Goal: Transaction & Acquisition: Obtain resource

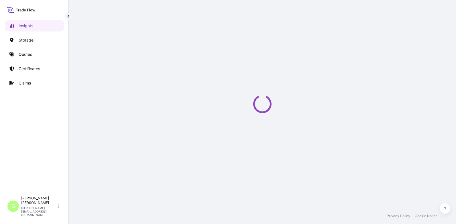
select select "2025"
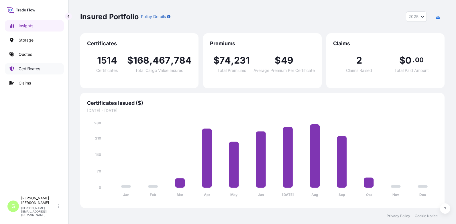
click at [21, 70] on p "Certificates" at bounding box center [29, 69] width 21 height 6
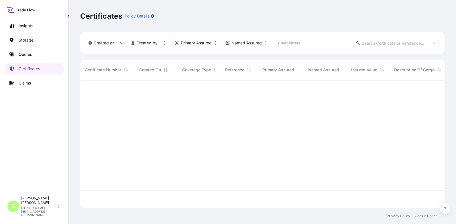
scroll to position [126, 360]
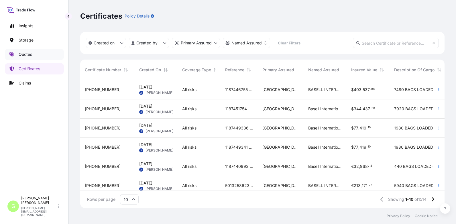
click at [31, 52] on p "Quotes" at bounding box center [25, 55] width 13 height 6
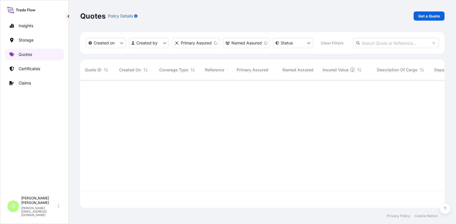
scroll to position [126, 360]
click at [427, 16] on p "Get a Quote" at bounding box center [429, 16] width 22 height 6
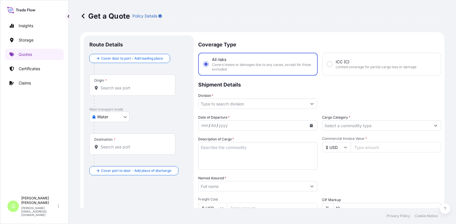
scroll to position [9, 0]
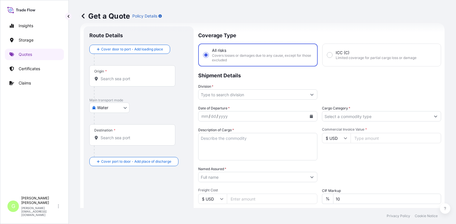
click at [115, 106] on body "Insights Storage Quotes Certificates Claims G [PERSON_NAME] [PERSON_NAME][EMAIL…" at bounding box center [228, 112] width 456 height 224
click at [107, 143] on span "Inland" at bounding box center [105, 143] width 11 height 6
select select "Inland"
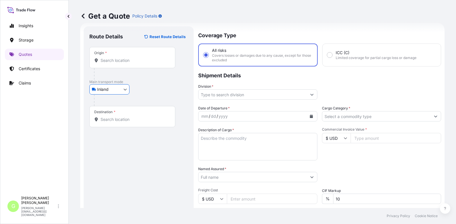
click at [211, 94] on input "Division *" at bounding box center [252, 94] width 108 height 10
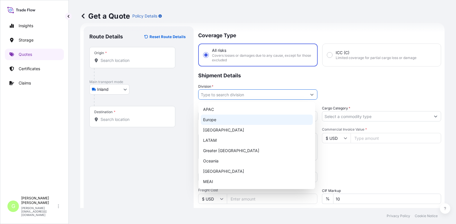
click at [213, 118] on div "Europe" at bounding box center [257, 119] width 112 height 10
type input "Europe"
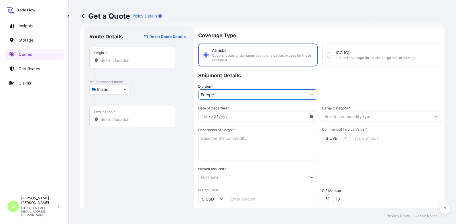
click at [330, 116] on input "Cargo Category *" at bounding box center [376, 116] width 108 height 10
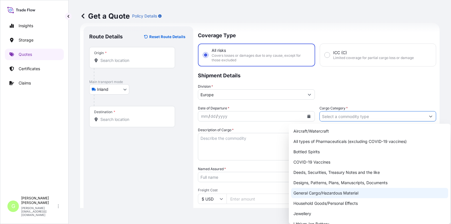
click at [306, 191] on div "General Cargo/Hazardous Material" at bounding box center [369, 193] width 157 height 10
type input "General Cargo/Hazardous Material"
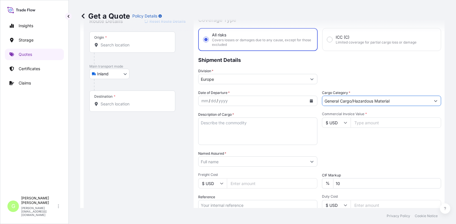
scroll to position [66, 0]
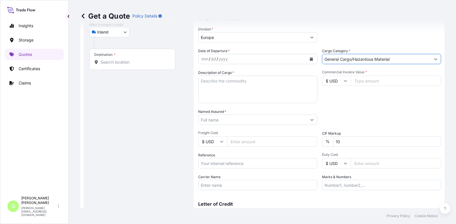
click at [205, 164] on input "Reference" at bounding box center [257, 163] width 119 height 10
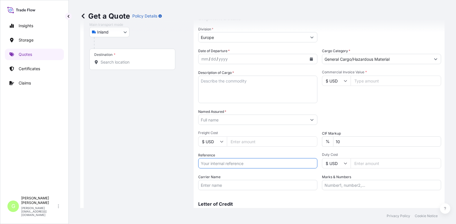
paste input "25TIARS0452"
type input "25TIARS0452"
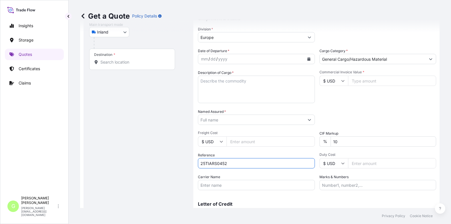
click at [210, 118] on input "Named Assured *" at bounding box center [251, 119] width 106 height 10
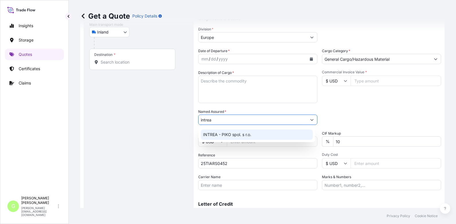
click at [219, 133] on span "INTREA - PIKO spol. s r.o." at bounding box center [227, 135] width 48 height 6
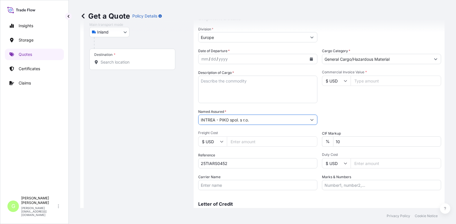
type input "INTREA - PIKO spol. s r.o."
click at [379, 82] on input "Commercial Invoice Value *" at bounding box center [395, 81] width 90 height 10
paste input "92328.0000"
type input "92328.0000"
click at [241, 143] on input "Freight Cost" at bounding box center [272, 141] width 90 height 10
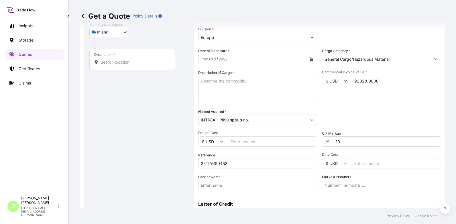
paste input "11700"
type input "11700"
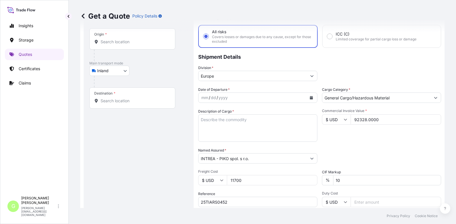
scroll to position [0, 0]
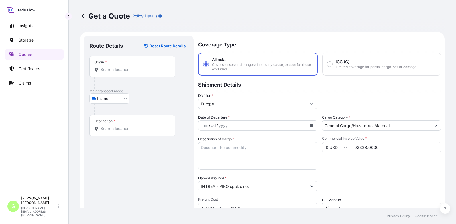
click at [106, 71] on input "Origin *" at bounding box center [134, 70] width 68 height 6
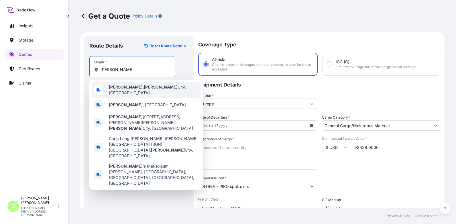
click at [119, 89] on b "[PERSON_NAME]" at bounding box center [126, 86] width 34 height 5
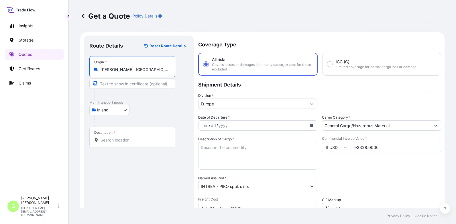
scroll to position [0, 7]
drag, startPoint x: 126, startPoint y: 70, endPoint x: 174, endPoint y: 70, distance: 47.8
click at [174, 70] on div "Origin * [PERSON_NAME], [GEOGRAPHIC_DATA][PERSON_NAME], [GEOGRAPHIC_DATA]" at bounding box center [132, 66] width 86 height 21
type input "[PERSON_NAME], [GEOGRAPHIC_DATA][PERSON_NAME], [GEOGRAPHIC_DATA]"
click at [142, 86] on input "Text to appear on certificate" at bounding box center [132, 83] width 86 height 10
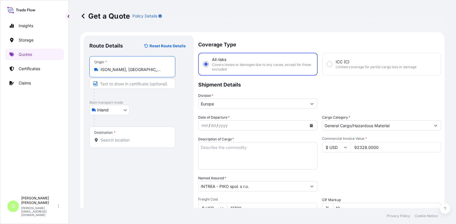
scroll to position [0, 0]
paste input "[GEOGRAPHIC_DATA], [GEOGRAPHIC_DATA]"
click at [131, 86] on input "[GEOGRAPHIC_DATA], [GEOGRAPHIC_DATA]" at bounding box center [132, 83] width 86 height 10
type input "[PERSON_NAME], [GEOGRAPHIC_DATA]"
click at [105, 139] on input "Destination *" at bounding box center [134, 140] width 68 height 6
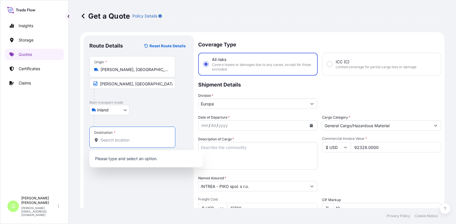
paste input "Humpolec"
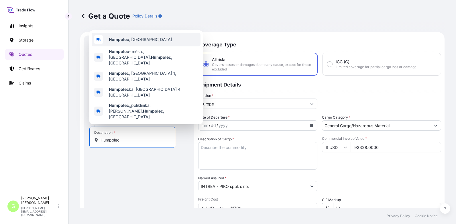
click at [113, 42] on b "Humpolec" at bounding box center [119, 39] width 20 height 5
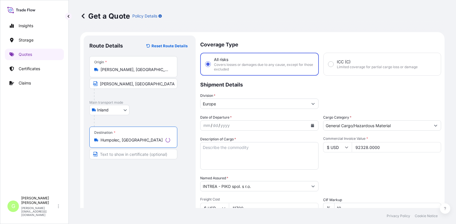
type input "Humpolec, [GEOGRAPHIC_DATA]"
click at [111, 155] on input "Text to appear on certificate" at bounding box center [133, 154] width 88 height 10
paste input "Humpolec"
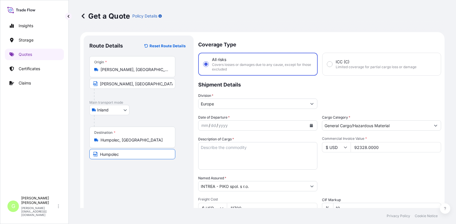
type input "Humpolec, [GEOGRAPHIC_DATA]"
click at [309, 126] on icon "Calendar" at bounding box center [310, 125] width 3 height 3
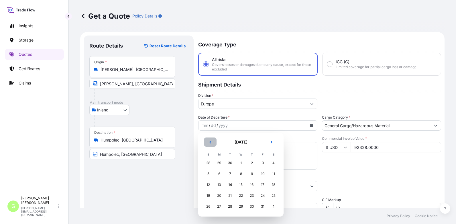
click at [208, 143] on button "Previous" at bounding box center [210, 141] width 13 height 9
click at [260, 183] on div "19" at bounding box center [262, 184] width 10 height 10
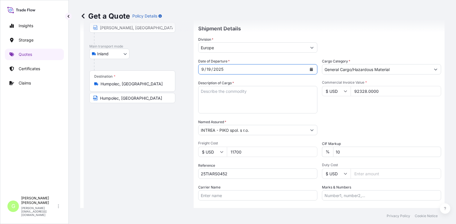
scroll to position [57, 0]
click at [230, 90] on textarea "Description of Cargo *" at bounding box center [257, 98] width 119 height 27
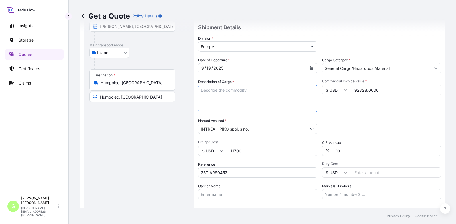
paste textarea "COMPLETED BICYCLE"
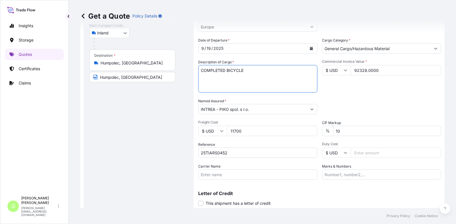
scroll to position [95, 0]
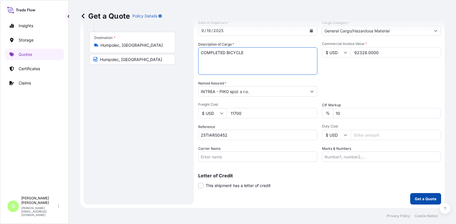
type textarea "COMPLETED BICYCLE"
click at [420, 197] on p "Get a Quote" at bounding box center [425, 199] width 22 height 6
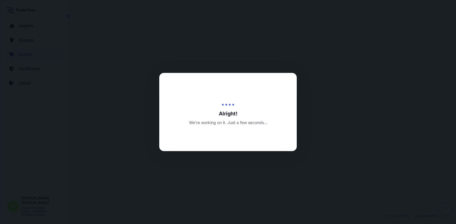
select select "Inland"
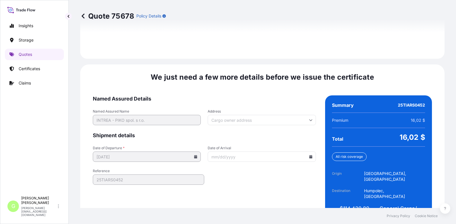
scroll to position [853, 0]
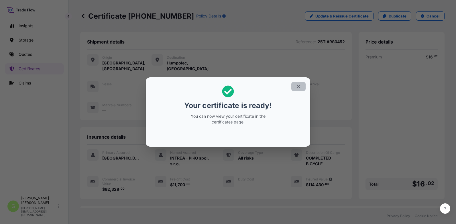
click at [296, 85] on icon "button" at bounding box center [298, 86] width 5 height 5
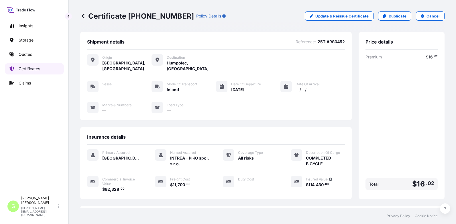
click at [30, 69] on p "Certificates" at bounding box center [29, 69] width 21 height 6
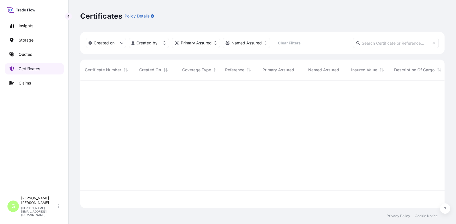
scroll to position [126, 360]
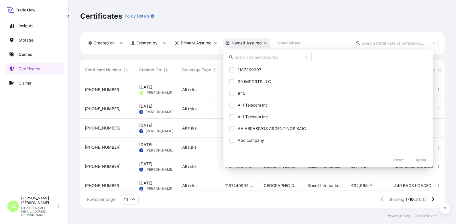
click at [249, 42] on html "Insights Storage Quotes Certificates Claims G [PERSON_NAME] [PERSON_NAME][EMAIL…" at bounding box center [228, 112] width 456 height 224
click at [252, 59] on input "text" at bounding box center [268, 57] width 86 height 10
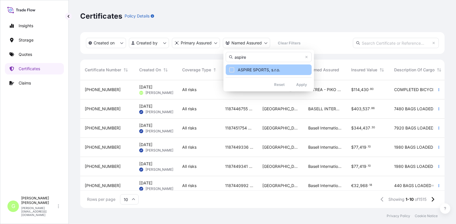
type input "aspire"
click at [233, 69] on div "Select Option" at bounding box center [231, 69] width 5 height 5
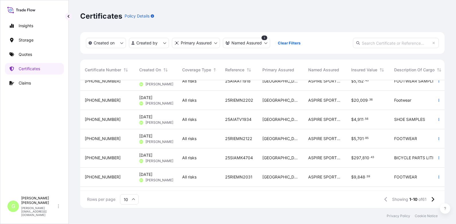
scroll to position [57, 0]
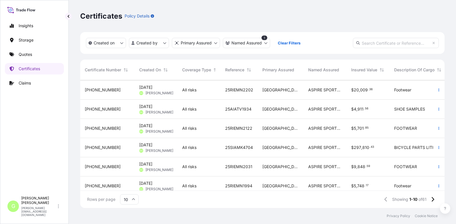
click at [97, 146] on span "[PHONE_NUMBER]" at bounding box center [103, 148] width 36 height 6
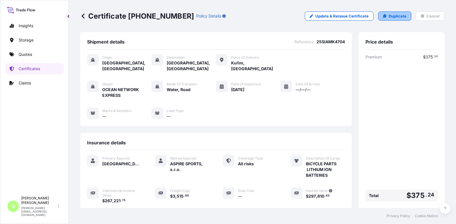
click at [394, 14] on p "Duplicate" at bounding box center [397, 16] width 18 height 6
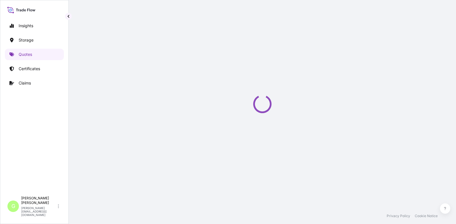
select select "Water"
select select "Road / [GEOGRAPHIC_DATA]"
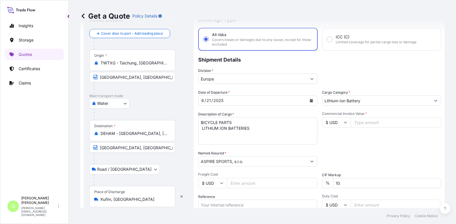
scroll to position [38, 0]
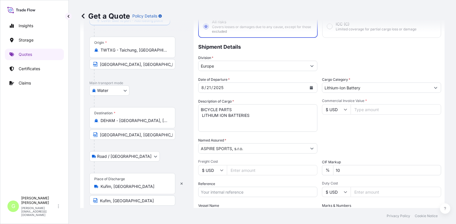
click at [215, 190] on input "Reference" at bounding box center [257, 192] width 119 height 10
paste input "25SIAMK5527"
type input "25SIAMK5527"
click at [372, 111] on input "Commercial Invoice Value *" at bounding box center [395, 109] width 90 height 10
paste input "367226.1"
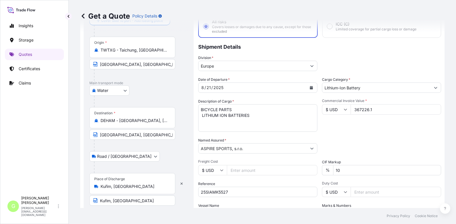
type input "367226.1"
click at [240, 169] on input "Freight Cost" at bounding box center [272, 170] width 90 height 10
paste input "3515"
type input "3515"
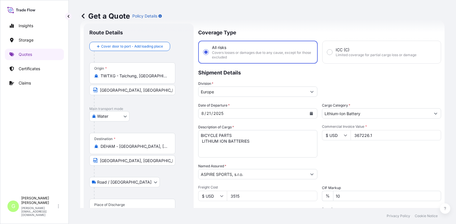
scroll to position [9, 0]
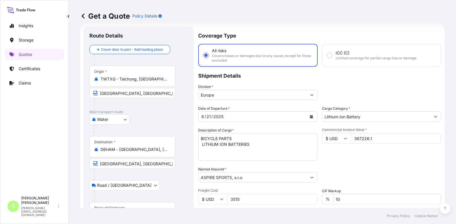
click at [49, 146] on div "Insights Storage Quotes Certificates Claims" at bounding box center [34, 104] width 59 height 178
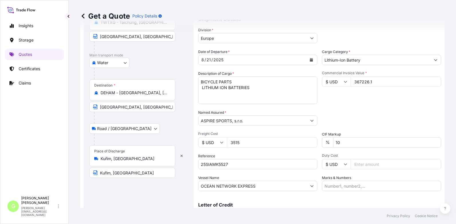
scroll to position [66, 0]
click at [42, 113] on div "Insights Storage Quotes Certificates Claims" at bounding box center [34, 104] width 59 height 178
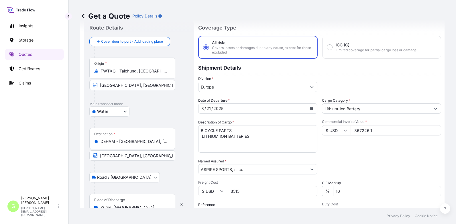
scroll to position [9, 0]
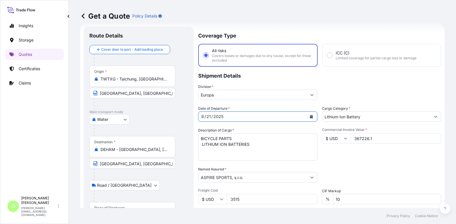
click at [310, 117] on icon "Calendar" at bounding box center [311, 116] width 3 height 3
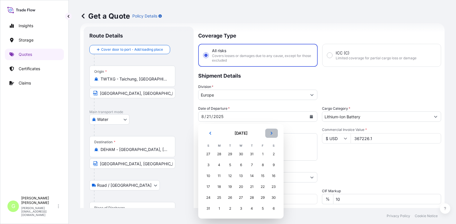
click at [269, 133] on button "Next" at bounding box center [271, 132] width 13 height 9
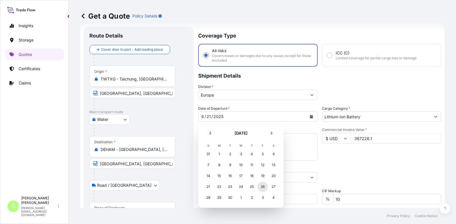
click at [262, 186] on div "26" at bounding box center [262, 186] width 10 height 10
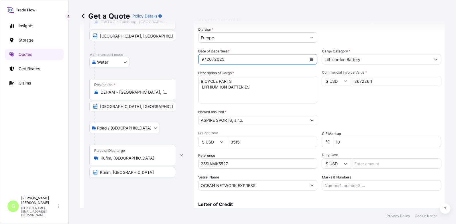
scroll to position [95, 0]
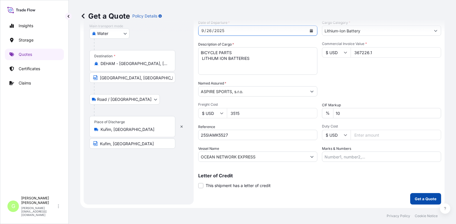
click at [418, 198] on p "Get a Quote" at bounding box center [425, 199] width 22 height 6
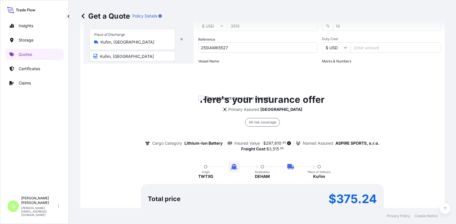
scroll to position [217, 0]
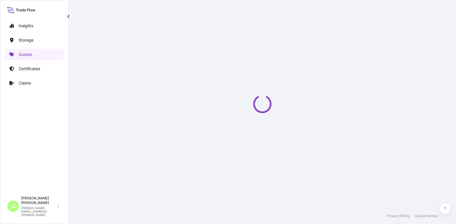
select select "Water"
select select "Road / [GEOGRAPHIC_DATA]"
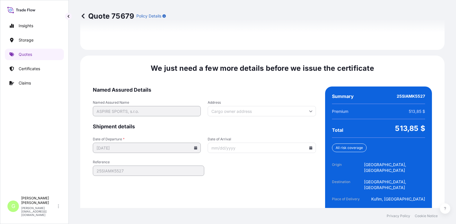
scroll to position [876, 0]
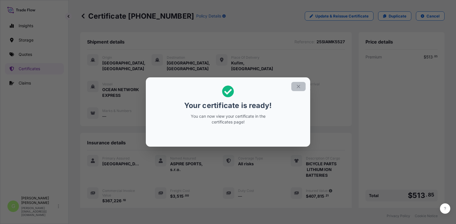
click at [298, 86] on icon "button" at bounding box center [298, 86] width 5 height 5
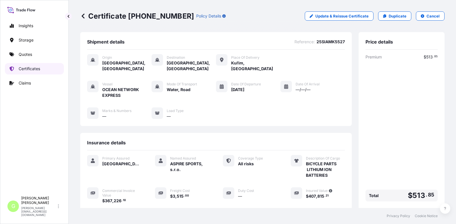
click at [19, 68] on p "Certificates" at bounding box center [29, 69] width 21 height 6
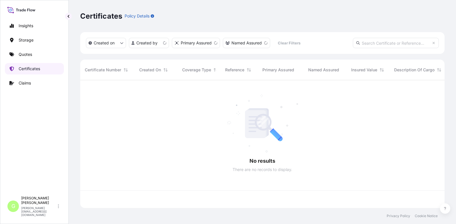
scroll to position [126, 360]
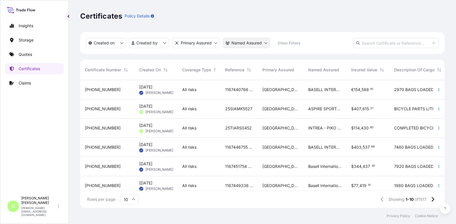
click at [240, 41] on html "Insights Storage Quotes Certificates Claims G [PERSON_NAME] [PERSON_NAME][EMAIL…" at bounding box center [228, 112] width 456 height 224
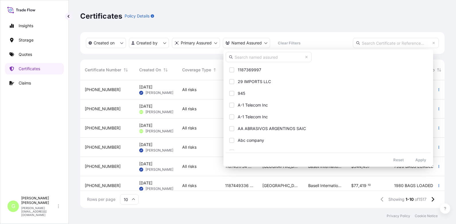
click at [242, 57] on input "text" at bounding box center [268, 57] width 86 height 10
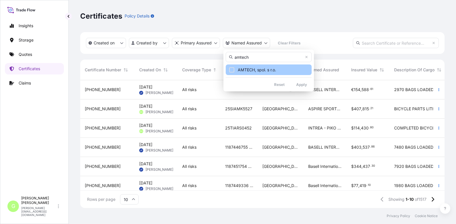
type input "amtech"
click at [243, 66] on button "AMTECH, spol. s r.o." at bounding box center [268, 69] width 86 height 11
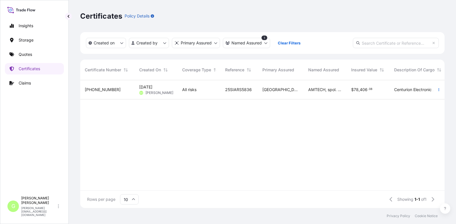
click at [90, 92] on span "[PHONE_NUMBER]" at bounding box center [103, 90] width 36 height 6
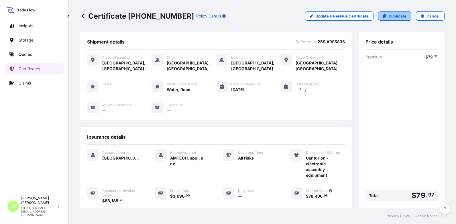
click at [383, 16] on link "Duplicate" at bounding box center [394, 15] width 33 height 9
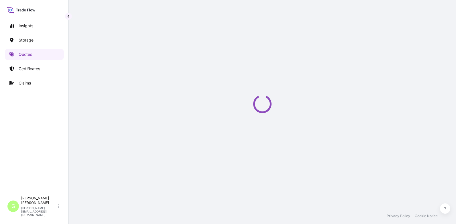
select select "Road / [GEOGRAPHIC_DATA]"
select select "Water"
select select "Road / [GEOGRAPHIC_DATA]"
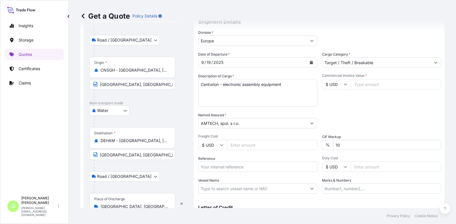
scroll to position [66, 0]
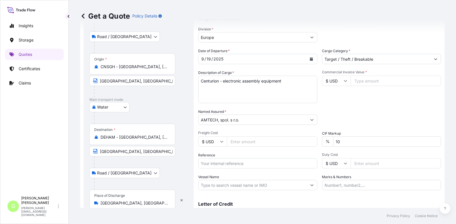
click at [230, 165] on input "Reference" at bounding box center [257, 163] width 119 height 10
paste input "25SIARS5632"
type input "25SIARS5632"
click at [367, 81] on input "Commercial Invoice Value *" at bounding box center [395, 81] width 90 height 10
paste input "1058349.19"
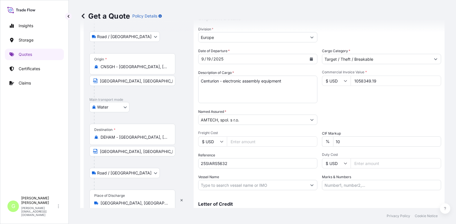
type input "1058349.19"
click at [236, 143] on input "Freight Cost" at bounding box center [272, 141] width 90 height 10
paste input "17828"
type input "17828"
click at [310, 58] on icon "Calendar" at bounding box center [310, 58] width 3 height 3
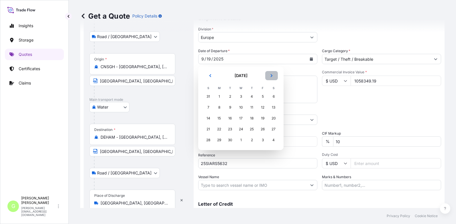
click at [271, 75] on icon "Next" at bounding box center [271, 75] width 3 height 3
click at [274, 97] on div "4" at bounding box center [273, 96] width 10 height 10
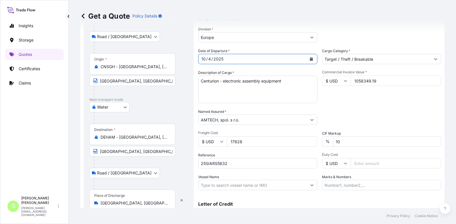
click at [207, 184] on input "Vessel Name" at bounding box center [252, 185] width 108 height 10
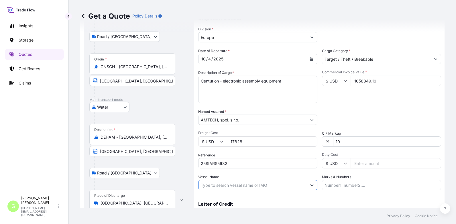
paste input "OCEAN NETWORK EXPRESS"
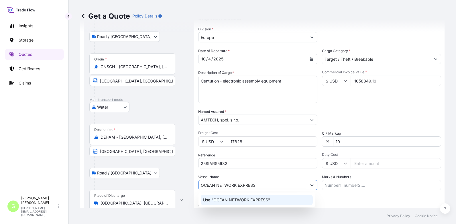
click at [227, 198] on p "Use "OCEAN NETWORK EXPRESS"" at bounding box center [236, 200] width 67 height 6
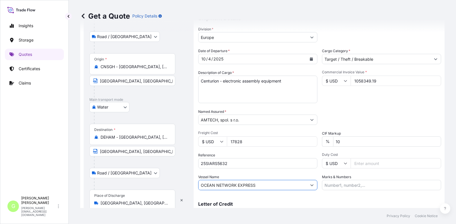
type input "OCEAN NETWORK EXPRESS"
click at [51, 156] on div "Insights Storage Quotes Certificates Claims" at bounding box center [34, 104] width 59 height 178
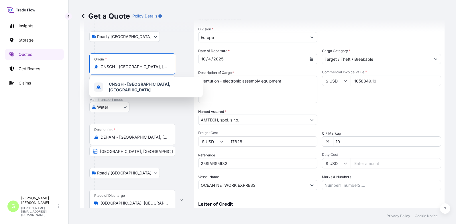
drag, startPoint x: 153, startPoint y: 65, endPoint x: 100, endPoint y: 59, distance: 53.6
click at [100, 59] on div "Origin * CNSGH - [GEOGRAPHIC_DATA], [GEOGRAPHIC_DATA]" at bounding box center [132, 63] width 86 height 21
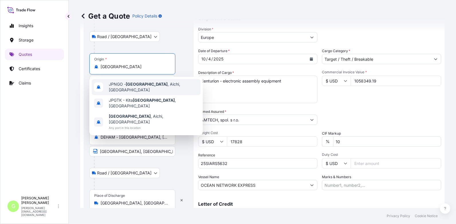
click at [112, 83] on span "JPNGO - [GEOGRAPHIC_DATA] , [GEOGRAPHIC_DATA], [GEOGRAPHIC_DATA]" at bounding box center [153, 86] width 89 height 11
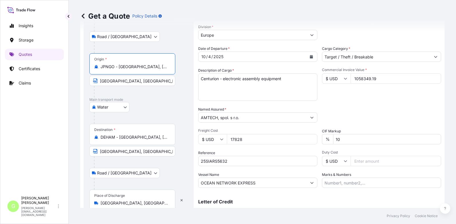
type input "JPNGO - [GEOGRAPHIC_DATA], [GEOGRAPHIC_DATA], [GEOGRAPHIC_DATA]"
drag, startPoint x: 133, startPoint y: 82, endPoint x: 94, endPoint y: 82, distance: 39.2
click at [94, 82] on span "[GEOGRAPHIC_DATA], [GEOGRAPHIC_DATA]" at bounding box center [132, 81] width 86 height 10
paste input "OCEAN NETWORK EXPRESS"
drag, startPoint x: 157, startPoint y: 81, endPoint x: 86, endPoint y: 81, distance: 70.7
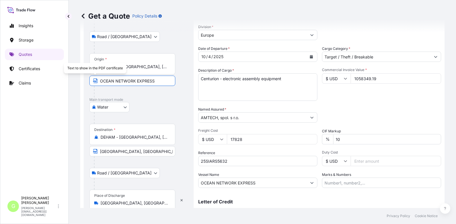
click at [86, 81] on div "Route Details Reset Route Details Place of loading [GEOGRAPHIC_DATA], [GEOGRAPH…" at bounding box center [139, 99] width 110 height 264
type input "[GEOGRAPHIC_DATA], [GEOGRAPHIC_DATA]"
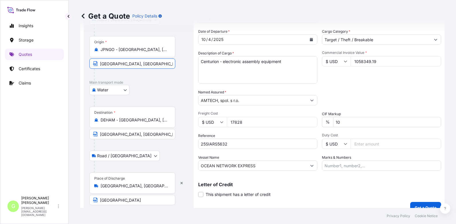
scroll to position [95, 0]
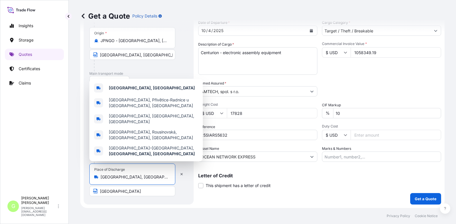
drag, startPoint x: 130, startPoint y: 177, endPoint x: 91, endPoint y: 178, distance: 39.8
click at [91, 178] on div "Place of Discharge [GEOGRAPHIC_DATA], [GEOGRAPHIC_DATA]" at bounding box center [132, 173] width 86 height 21
paste input "[GEOGRAPHIC_DATA]"
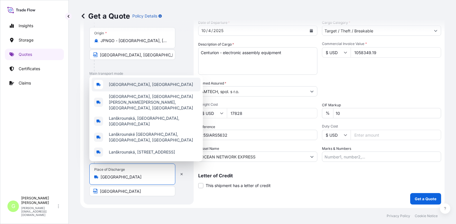
click at [127, 87] on span "[GEOGRAPHIC_DATA], [GEOGRAPHIC_DATA]" at bounding box center [151, 85] width 84 height 6
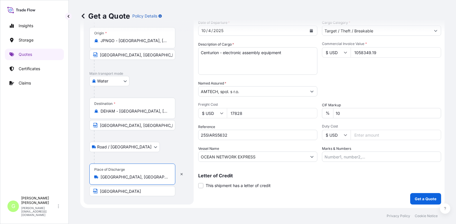
type input "[GEOGRAPHIC_DATA], [GEOGRAPHIC_DATA]"
drag, startPoint x: 110, startPoint y: 192, endPoint x: 91, endPoint y: 192, distance: 18.9
click at [91, 192] on input "[GEOGRAPHIC_DATA]" at bounding box center [132, 191] width 86 height 10
paste input "[GEOGRAPHIC_DATA]"
type input "Lanskroun [GEOGRAPHIC_DATA]"
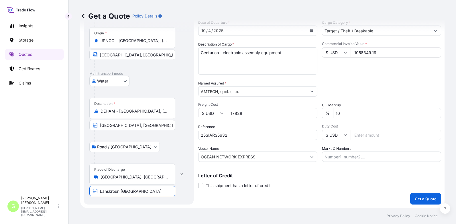
click at [143, 203] on div "Route Details Reset Route Details Place of loading [GEOGRAPHIC_DATA], [GEOGRAPH…" at bounding box center [139, 73] width 110 height 264
drag, startPoint x: 260, startPoint y: 52, endPoint x: 193, endPoint y: 55, distance: 67.6
click at [191, 54] on form "Route Details Reset Route Details Place of loading [GEOGRAPHIC_DATA], [GEOGRAPH…" at bounding box center [262, 72] width 364 height 270
paste textarea "FUJI SURFACE MOUNTING SYSTEM AND SPARE PARTS FOR FUJI SMD LINE"
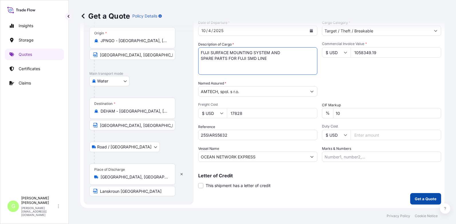
type textarea "FUJI SURFACE MOUNTING SYSTEM AND SPARE PARTS FOR FUJI SMD LINE"
click at [416, 196] on p "Get a Quote" at bounding box center [425, 199] width 22 height 6
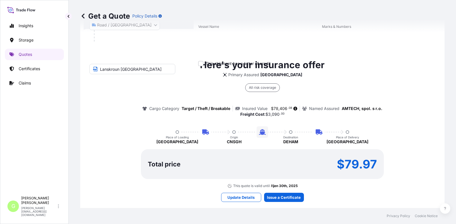
scroll to position [217, 0]
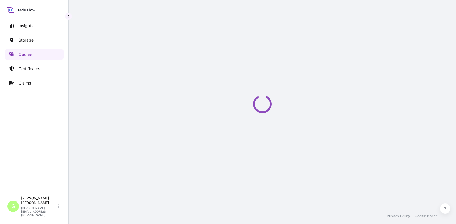
select select "Road / [GEOGRAPHIC_DATA]"
select select "Water"
select select "Road / [GEOGRAPHIC_DATA]"
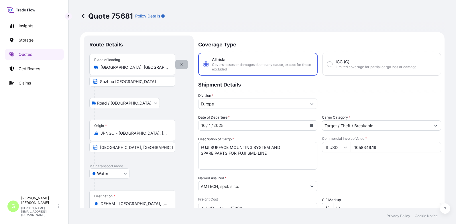
click at [183, 65] on button "button" at bounding box center [181, 64] width 13 height 9
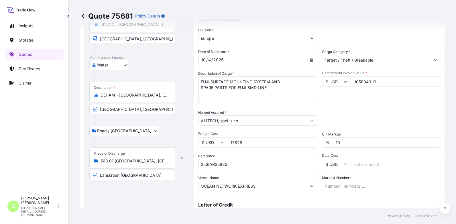
scroll to position [200, 0]
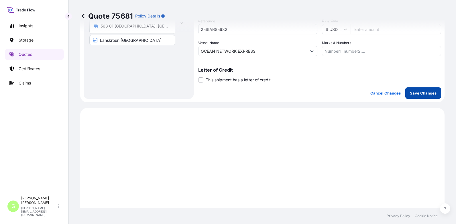
click at [416, 91] on p "Save Changes" at bounding box center [422, 93] width 27 height 6
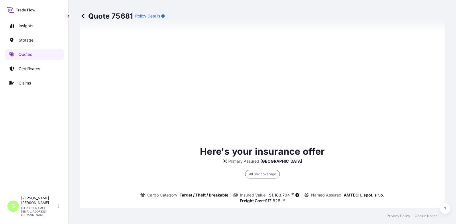
select select "Water"
select select "Road / [GEOGRAPHIC_DATA]"
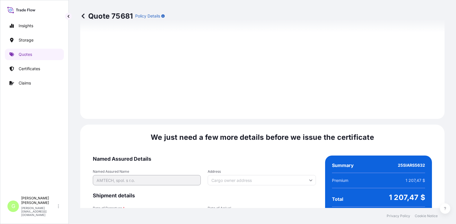
scroll to position [876, 0]
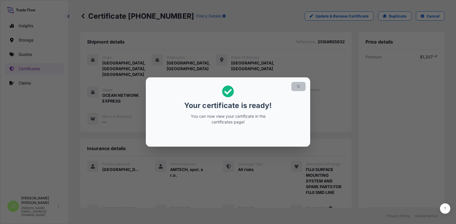
click at [297, 86] on icon "button" at bounding box center [298, 86] width 5 height 5
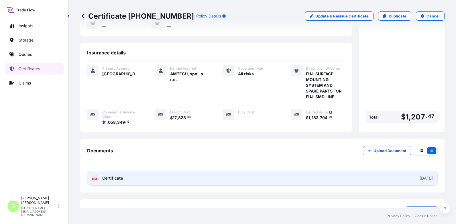
scroll to position [104, 0]
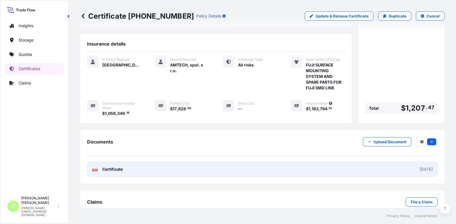
click at [118, 166] on span "Certificate" at bounding box center [112, 169] width 21 height 6
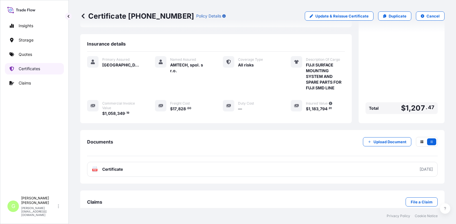
click at [21, 68] on p "Certificates" at bounding box center [29, 69] width 21 height 6
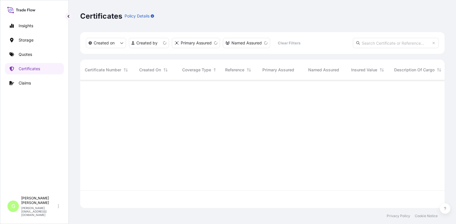
scroll to position [126, 360]
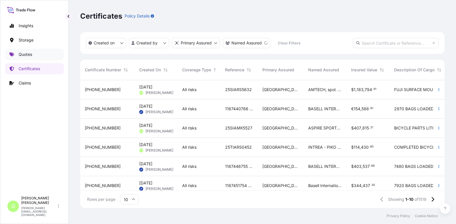
click at [23, 53] on p "Quotes" at bounding box center [25, 55] width 13 height 6
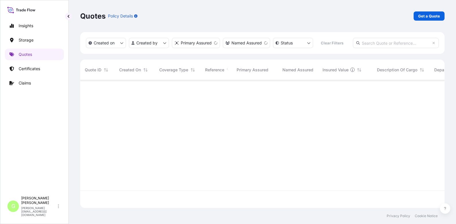
scroll to position [126, 360]
click at [433, 18] on p "Get a Quote" at bounding box center [429, 16] width 22 height 6
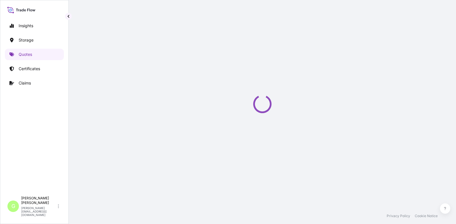
select select "Water"
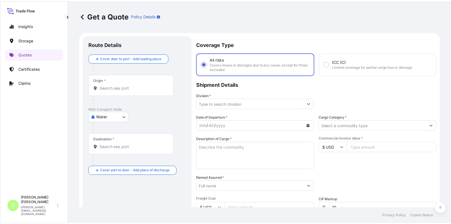
scroll to position [9, 0]
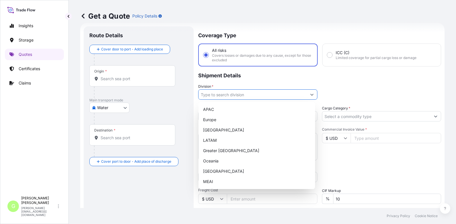
click at [224, 94] on input "Division *" at bounding box center [252, 94] width 108 height 10
click at [208, 118] on div "Europe" at bounding box center [257, 119] width 112 height 10
type input "Europe"
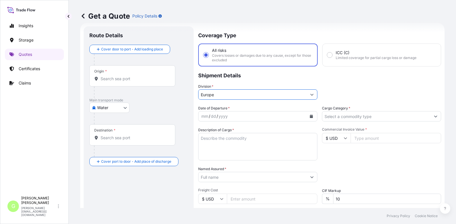
click at [375, 114] on input "Cargo Category *" at bounding box center [376, 116] width 108 height 10
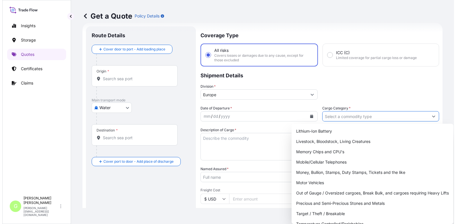
scroll to position [102, 0]
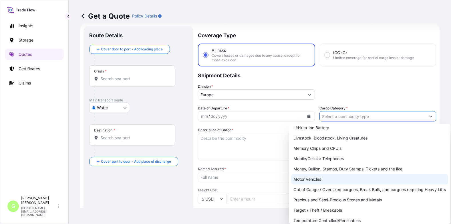
click at [314, 174] on div "Motor Vehicles" at bounding box center [369, 179] width 157 height 10
type input "Motor Vehicles"
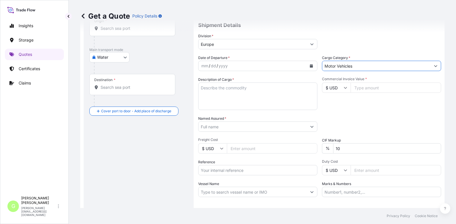
scroll to position [66, 0]
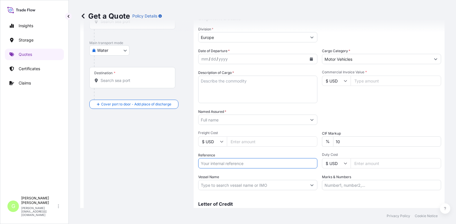
click at [207, 162] on input "Reference" at bounding box center [257, 163] width 119 height 10
paste input "25SIATH5820"
type input "25SIATH5820"
click at [209, 119] on input "Named Assured *" at bounding box center [252, 119] width 108 height 10
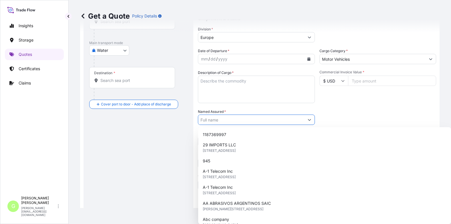
paste input "[DOMAIN_NAME] s.r.o."
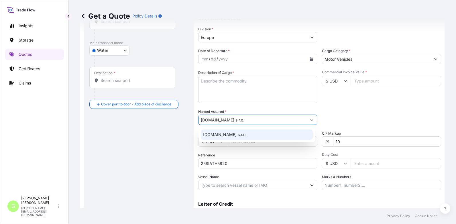
click at [213, 136] on span "[DOMAIN_NAME] s.r.o." at bounding box center [224, 135] width 43 height 6
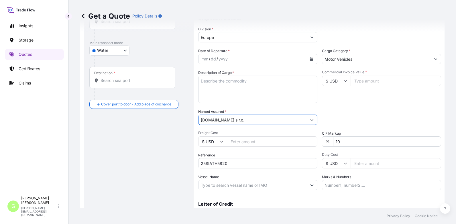
type input "[DOMAIN_NAME] s.r.o."
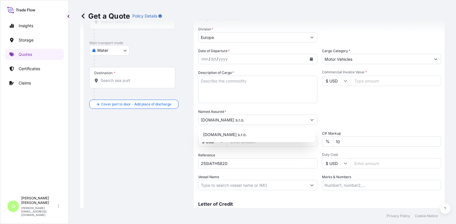
click at [380, 82] on input "Commercial Invoice Value *" at bounding box center [395, 81] width 90 height 10
paste input "85885.62"
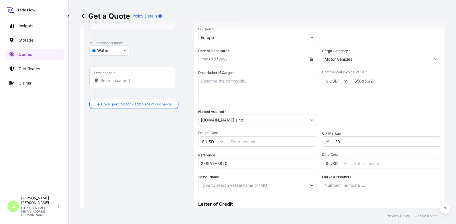
type input "85885.62"
click at [238, 143] on input "Freight Cost" at bounding box center [272, 141] width 90 height 10
paste input "3990"
type input "3990"
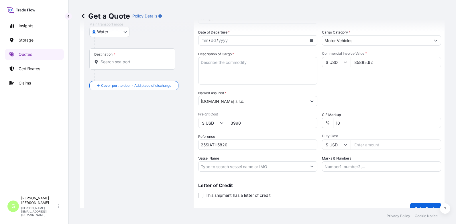
scroll to position [95, 0]
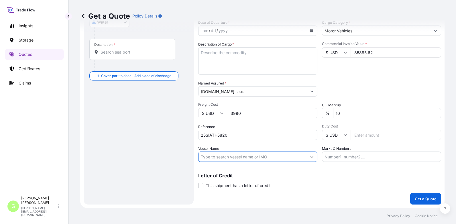
click at [208, 155] on input "Vessel Name" at bounding box center [252, 156] width 108 height 10
paste input "MSC-MEDITERRANEAN SHIPPING COMPANY S A"
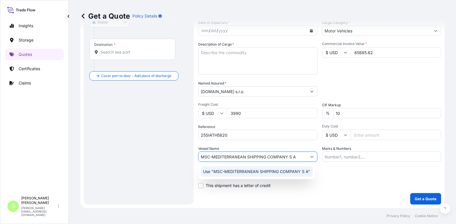
click at [253, 169] on p "Use "MSC-MEDITERRANEAN SHIPPING COMPANY S A"" at bounding box center [256, 172] width 107 height 6
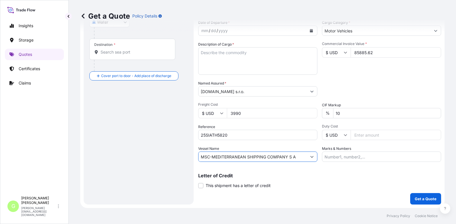
scroll to position [0, 0]
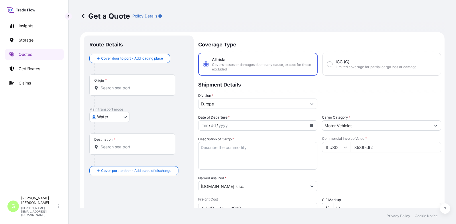
type input "MSC-MEDITERRANEAN SHIPPING COMPANY S A"
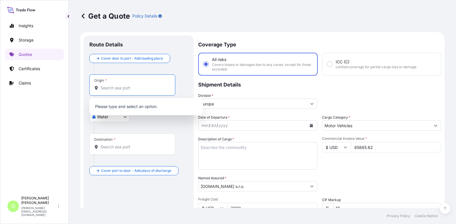
click at [111, 90] on input "Origin *" at bounding box center [134, 88] width 68 height 6
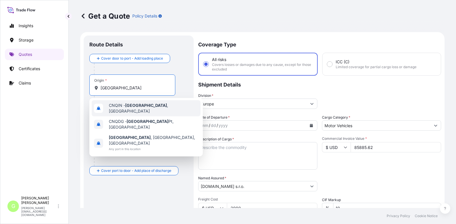
click at [118, 105] on span "CNQIN - [GEOGRAPHIC_DATA] , [GEOGRAPHIC_DATA]" at bounding box center [153, 107] width 89 height 11
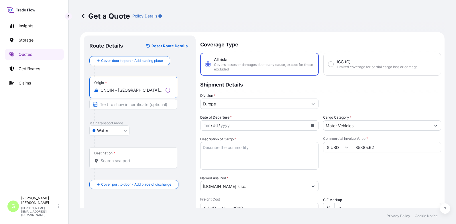
type input "CNQIN - [GEOGRAPHIC_DATA], [GEOGRAPHIC_DATA]"
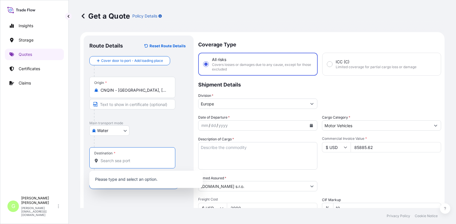
click at [106, 159] on input "Destination *" at bounding box center [134, 161] width 68 height 6
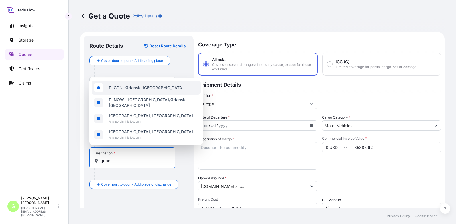
click at [125, 89] on span "PLGDN - Gdan sk, [GEOGRAPHIC_DATA]" at bounding box center [146, 88] width 75 height 6
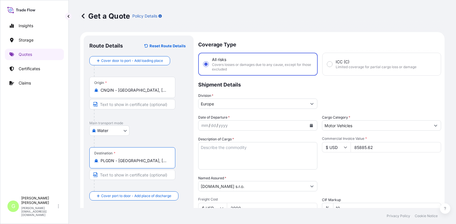
drag, startPoint x: 148, startPoint y: 161, endPoint x: 118, endPoint y: 161, distance: 30.0
click at [118, 161] on input "PLGDN - [GEOGRAPHIC_DATA], [GEOGRAPHIC_DATA]" at bounding box center [134, 161] width 68 height 6
type input "PLGDN - [GEOGRAPHIC_DATA], [GEOGRAPHIC_DATA]"
click at [112, 174] on input "Text to appear on certificate" at bounding box center [132, 174] width 86 height 10
paste input "Gdansk, [GEOGRAPHIC_DATA]"
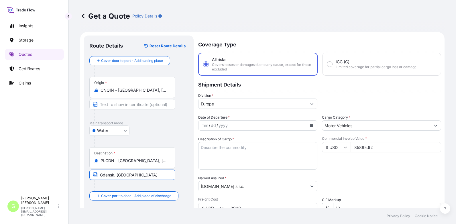
type input "Gdansk, [GEOGRAPHIC_DATA]"
drag, startPoint x: 149, startPoint y: 93, endPoint x: 117, endPoint y: 92, distance: 32.4
click at [117, 92] on div "Origin * [GEOGRAPHIC_DATA] - [GEOGRAPHIC_DATA], [GEOGRAPHIC_DATA]" at bounding box center [132, 87] width 86 height 21
click at [117, 92] on input "CNQIN - [GEOGRAPHIC_DATA], [GEOGRAPHIC_DATA]" at bounding box center [134, 90] width 68 height 6
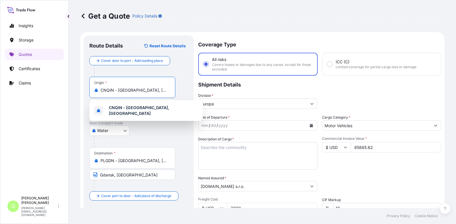
drag, startPoint x: 118, startPoint y: 91, endPoint x: 148, endPoint y: 93, distance: 29.8
click at [148, 93] on div "Origin * [GEOGRAPHIC_DATA] - [GEOGRAPHIC_DATA], [GEOGRAPHIC_DATA]" at bounding box center [132, 87] width 86 height 21
click at [37, 112] on div "Insights Storage Quotes Certificates Claims" at bounding box center [34, 104] width 59 height 178
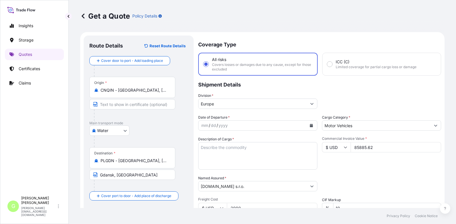
click at [108, 106] on input "Text to appear on certificate" at bounding box center [132, 104] width 86 height 10
paste input "[GEOGRAPHIC_DATA], [GEOGRAPHIC_DATA]"
type input "[GEOGRAPHIC_DATA], [GEOGRAPHIC_DATA]"
click at [23, 175] on div "Insights Storage Quotes Certificates Claims" at bounding box center [34, 104] width 59 height 178
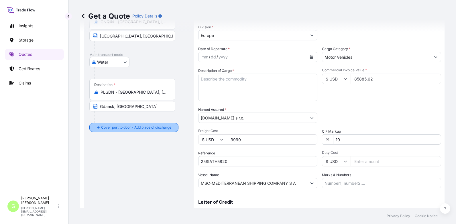
scroll to position [86, 0]
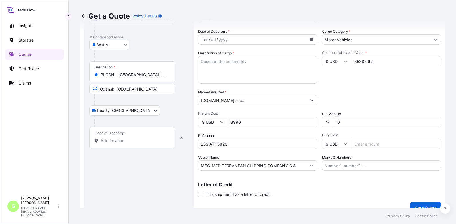
click at [109, 138] on input "Place of Discharge" at bounding box center [134, 141] width 68 height 6
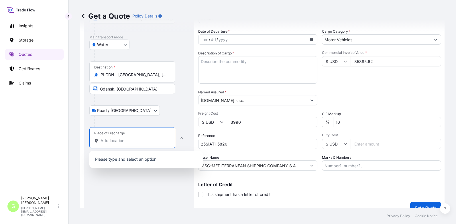
paste input "[GEOGRAPHIC_DATA]"
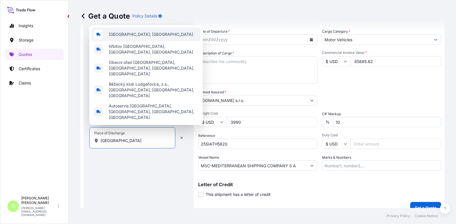
click at [128, 41] on div "[GEOGRAPHIC_DATA], [GEOGRAPHIC_DATA]" at bounding box center [146, 34] width 109 height 14
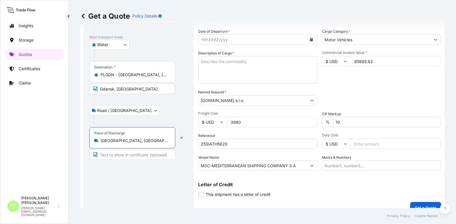
type input "[GEOGRAPHIC_DATA], [GEOGRAPHIC_DATA]"
click at [115, 155] on input "Text to appear on certificate" at bounding box center [132, 154] width 86 height 10
paste input "[GEOGRAPHIC_DATA]"
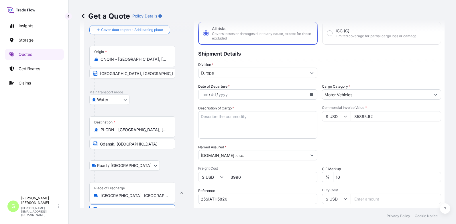
scroll to position [29, 0]
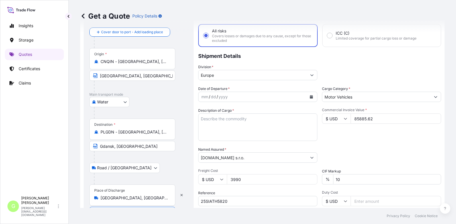
type input "[GEOGRAPHIC_DATA], [GEOGRAPHIC_DATA]"
click at [1, 117] on div "Insights Storage Quotes Certificates Claims G [PERSON_NAME] [PERSON_NAME][EMAIL…" at bounding box center [34, 112] width 69 height 224
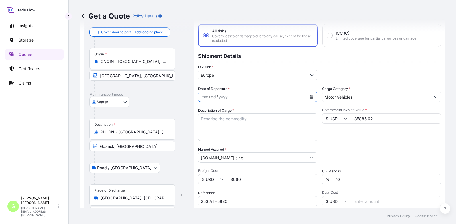
click at [308, 95] on button "Calendar" at bounding box center [310, 96] width 9 height 9
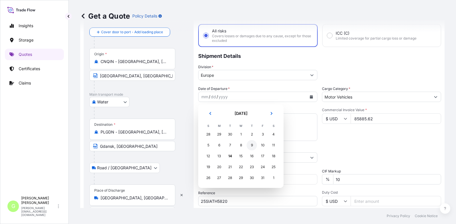
click at [253, 145] on tr "5 6 7 8 9 10 11" at bounding box center [241, 145] width 76 height 11
click at [251, 145] on div "9" at bounding box center [251, 145] width 10 height 10
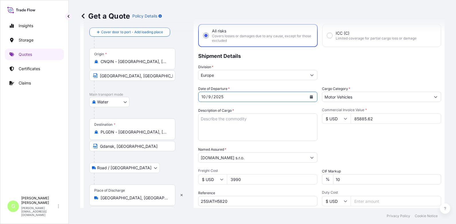
click at [224, 117] on textarea "Description of Cargo *" at bounding box center [257, 126] width 119 height 27
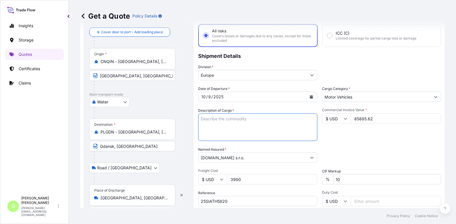
paste textarea "PPR pipe production line – HS 8477200000 PU hose – HS 3917320000 Derul Cable - …"
drag, startPoint x: 288, startPoint y: 119, endPoint x: 247, endPoint y: 118, distance: 41.2
click at [247, 118] on textarea "PPR pipe production line – HS 8477200000 PU hose – HS 3917320000 Derul Cable - …" at bounding box center [257, 126] width 119 height 27
drag, startPoint x: 256, startPoint y: 130, endPoint x: 217, endPoint y: 131, distance: 38.7
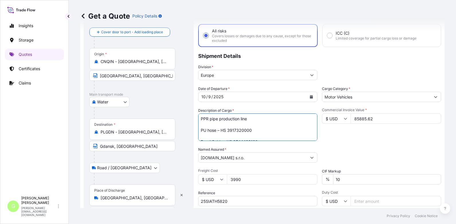
click at [217, 131] on textarea "PPR pipe production line PU hose – HS 3917320000 Derul Cable - HS 8544492100 Op…" at bounding box center [257, 126] width 119 height 27
click at [201, 124] on textarea "PPR pipe production line PU hose Derul Cable - HS 8544492100 Optical Fiber Dist…" at bounding box center [257, 126] width 119 height 27
click at [201, 128] on textarea "PPR pipe production line PU hose Derul Cable - HS 8544492100 Optical Fiber Dist…" at bounding box center [257, 126] width 119 height 27
drag, startPoint x: 258, startPoint y: 130, endPoint x: 224, endPoint y: 130, distance: 34.6
click at [224, 130] on textarea "PPR pipe production line PU hose Derul Cable - HS 8544492100 Optical Fiber Dist…" at bounding box center [257, 126] width 119 height 27
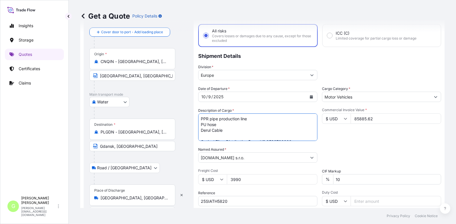
click at [203, 136] on textarea "PPR pipe production line PU hose Derul Cable Optical Fiber Distribution Box – H…" at bounding box center [257, 126] width 119 height 27
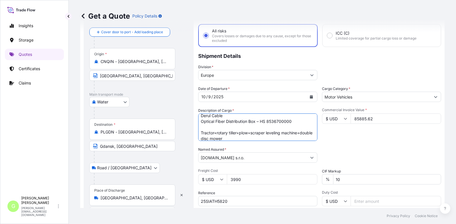
scroll to position [23, 0]
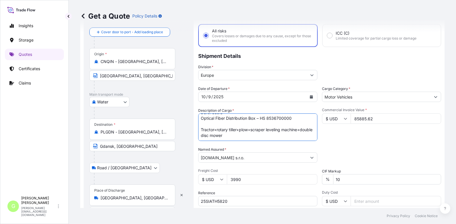
drag, startPoint x: 300, startPoint y: 135, endPoint x: 290, endPoint y: 123, distance: 15.6
click at [290, 123] on textarea "PPR pipe production line PU hose Derul Cable Optical Fiber Distribution Box – H…" at bounding box center [257, 126] width 119 height 27
click at [290, 125] on textarea "PPR pipe production line PU hose Derul Cable Optical Fiber Distribution Box – H…" at bounding box center [257, 126] width 119 height 27
click at [205, 119] on textarea "PPR pipe production line PU hose Derul Cable Optical Fiber Distribution Box – H…" at bounding box center [257, 126] width 119 height 27
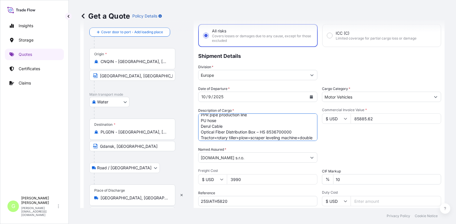
scroll to position [0, 0]
drag, startPoint x: 292, startPoint y: 119, endPoint x: 280, endPoint y: 135, distance: 20.6
click at [280, 135] on textarea "PPR pipe production line PU hose Derul Cable Optical Fiber Distribution Box – H…" at bounding box center [257, 126] width 119 height 27
click at [294, 135] on textarea "PPR pipe production line PU hose Derul Cable Optical Fiber Distribution Box – H…" at bounding box center [257, 126] width 119 height 27
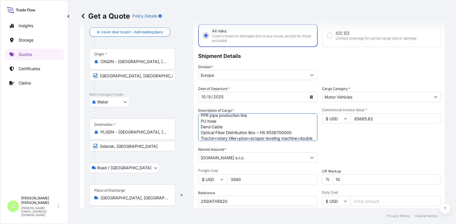
drag, startPoint x: 294, startPoint y: 135, endPoint x: 257, endPoint y: 133, distance: 37.6
click at [257, 133] on textarea "PPR pipe production line PU hose Derul Cable Optical Fiber Distribution Box – H…" at bounding box center [257, 126] width 119 height 27
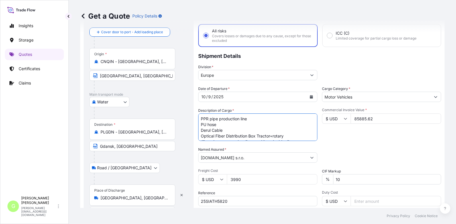
drag, startPoint x: 215, startPoint y: 135, endPoint x: 198, endPoint y: 113, distance: 27.3
click at [198, 113] on div "Description of Cargo * PPR pipe production line PU hose Derul Cable Optical Fib…" at bounding box center [257, 124] width 119 height 33
type textarea "PPR pipe production line PU hose Derul Cable Optical Fiber Distribution Box Tra…"
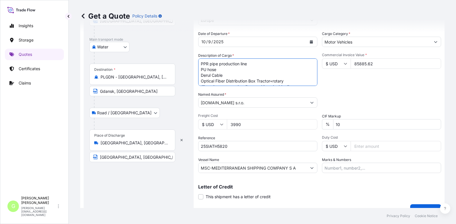
scroll to position [86, 0]
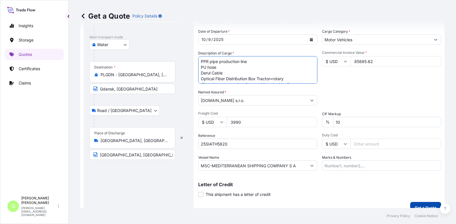
click at [424, 204] on button "Get a Quote" at bounding box center [425, 207] width 31 height 11
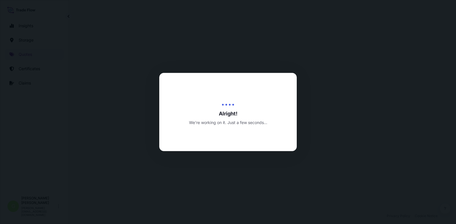
select select "Water"
select select "Road / [GEOGRAPHIC_DATA]"
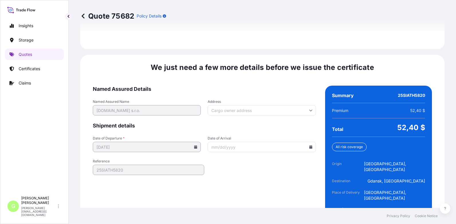
scroll to position [1145, 0]
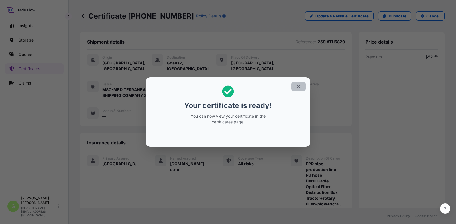
click at [298, 86] on icon "button" at bounding box center [297, 86] width 3 height 3
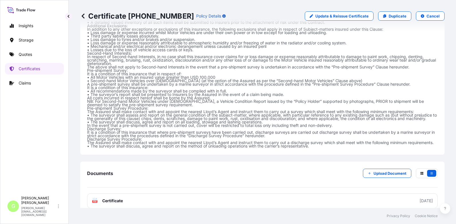
scroll to position [400, 0]
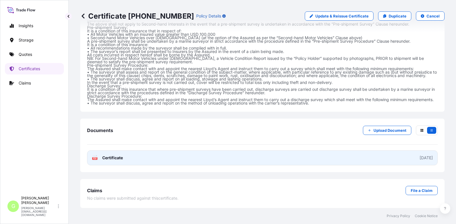
click at [109, 156] on span "Certificate" at bounding box center [112, 158] width 21 height 6
